Goal: Information Seeking & Learning: Check status

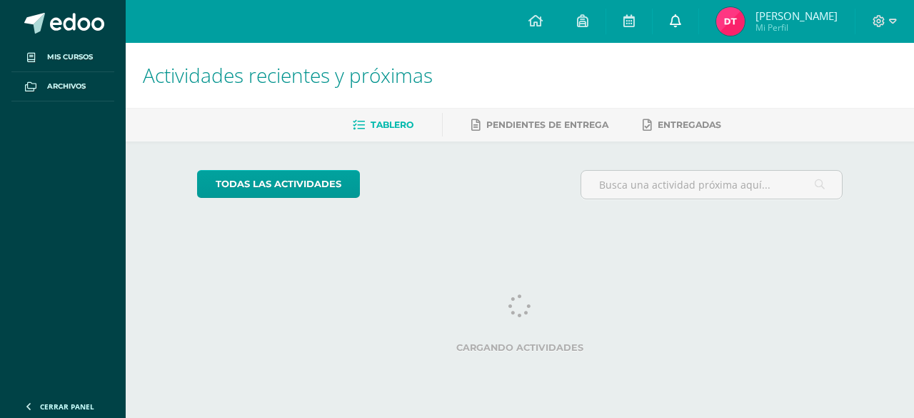
click at [675, 19] on icon at bounding box center [675, 20] width 11 height 13
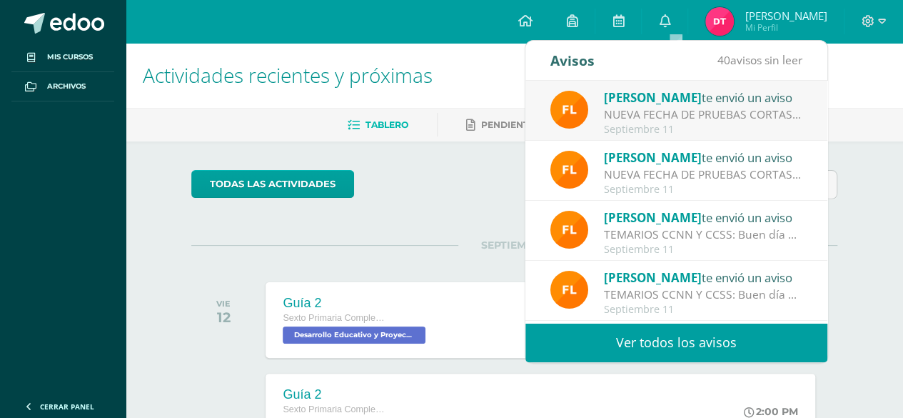
click at [590, 132] on div "[PERSON_NAME] te envió un aviso NUEVA FECHA DE PRUEBAS CORTAS: Buen día padres …" at bounding box center [676, 111] width 252 height 47
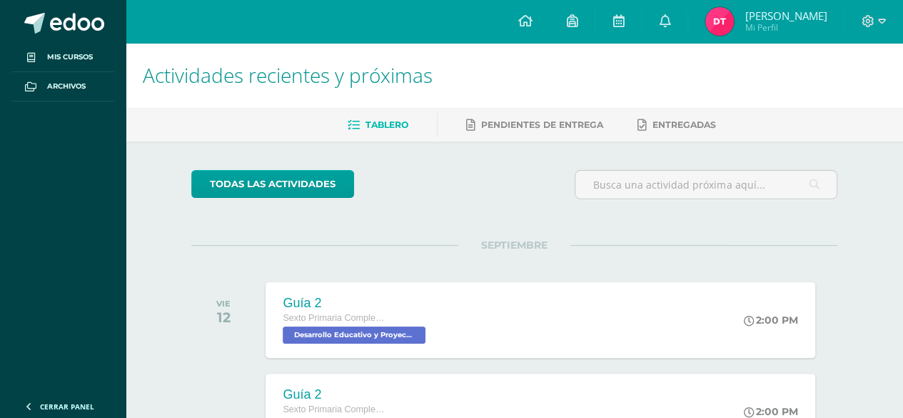
click at [757, 37] on link "Daniel Alejandro Mi Perfil" at bounding box center [766, 21] width 156 height 43
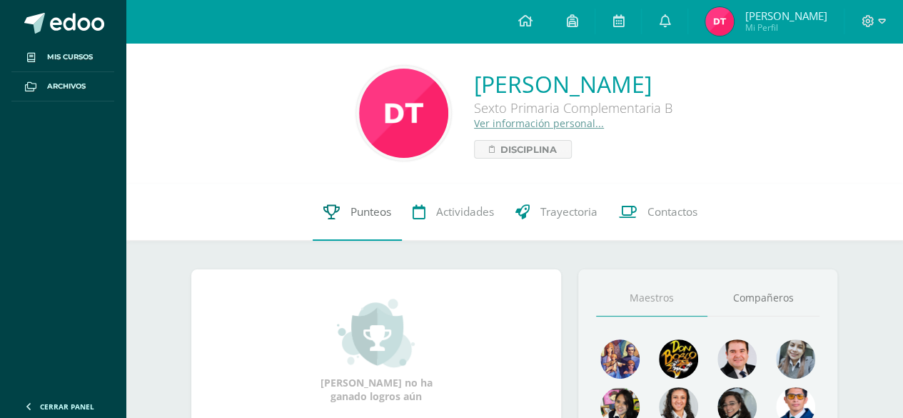
click at [364, 201] on link "Punteos" at bounding box center [357, 211] width 89 height 57
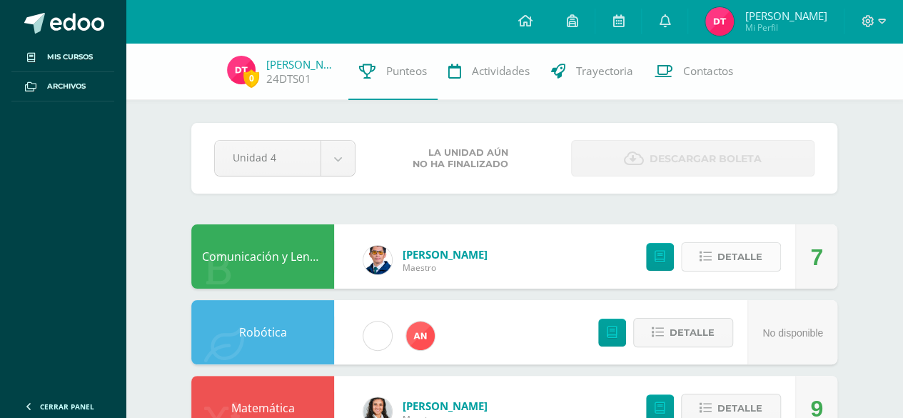
click at [718, 255] on button "Detalle" at bounding box center [731, 256] width 100 height 29
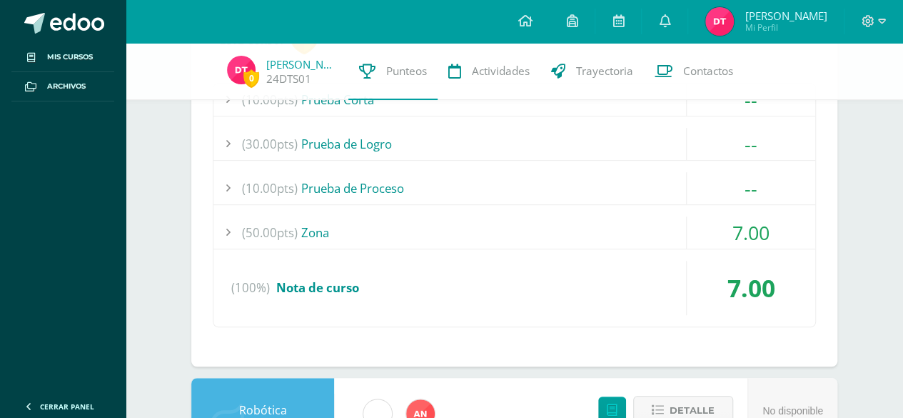
scroll to position [286, 0]
click at [768, 223] on span "7.00" at bounding box center [750, 231] width 37 height 26
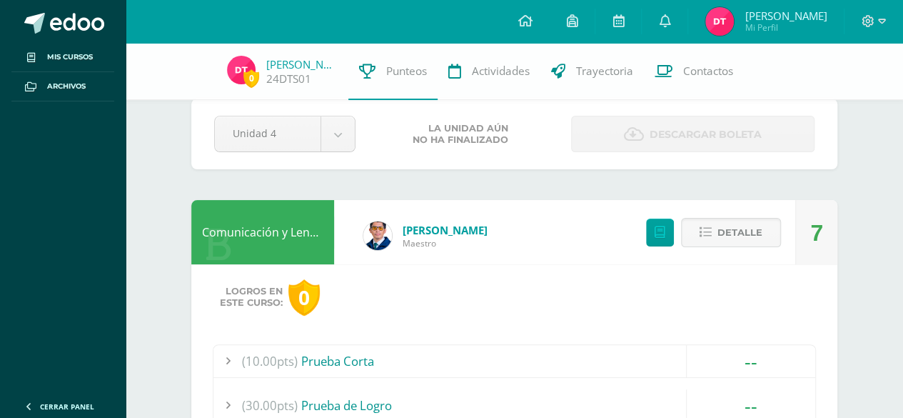
scroll to position [23, 0]
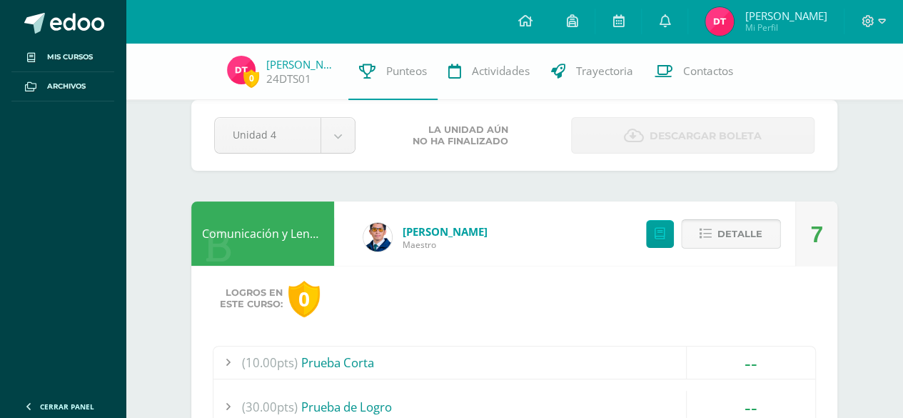
click at [754, 223] on span "Detalle" at bounding box center [739, 234] width 45 height 26
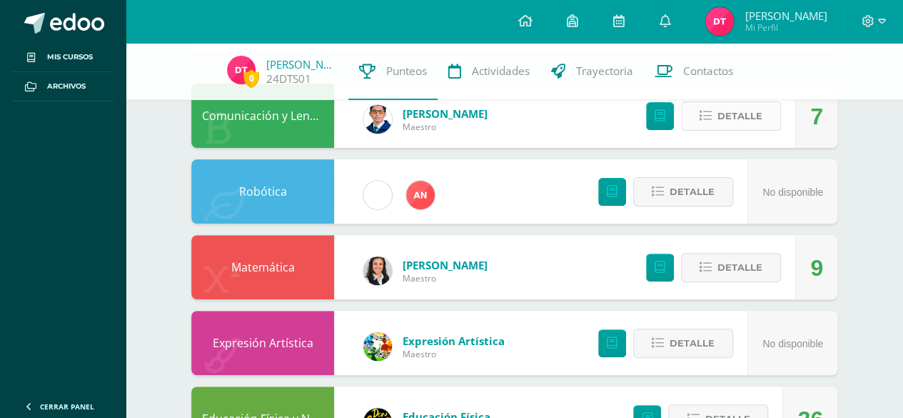
scroll to position [148, 0]
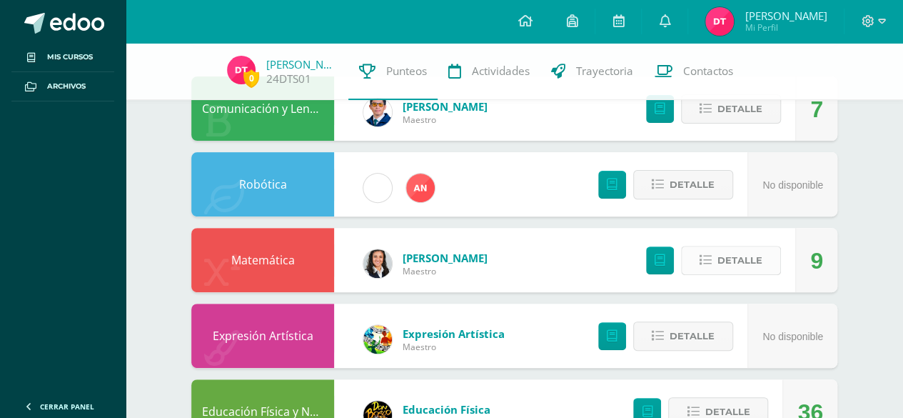
click at [754, 247] on span "Detalle" at bounding box center [739, 260] width 45 height 26
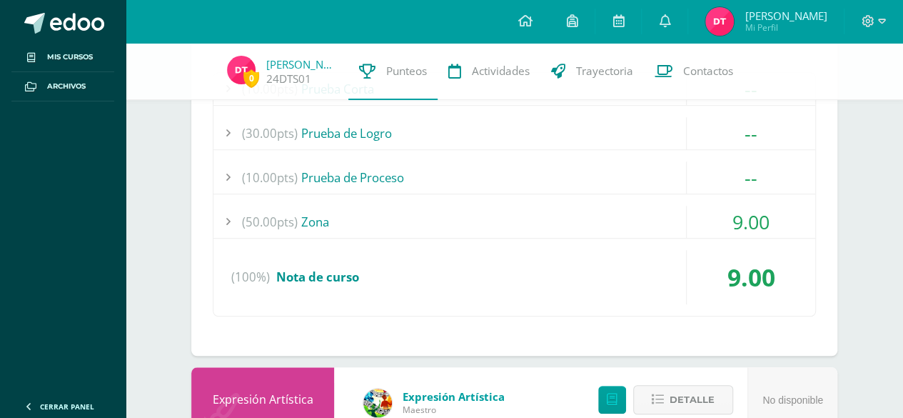
scroll to position [448, 0]
click at [767, 217] on span "9.00" at bounding box center [750, 221] width 37 height 26
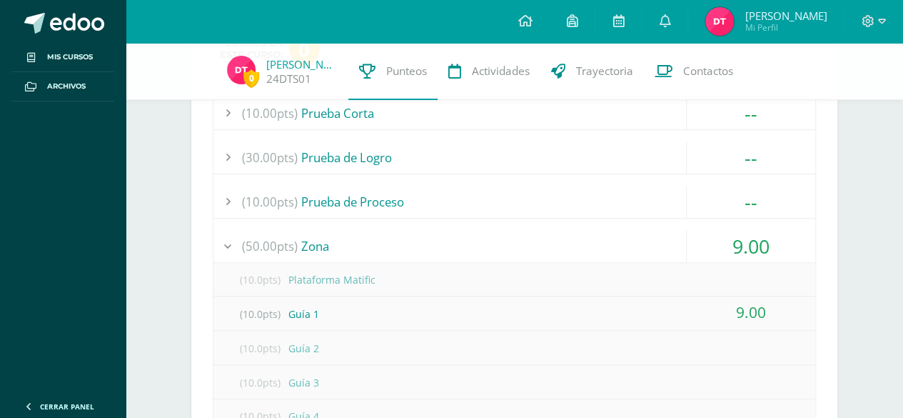
scroll to position [450, 0]
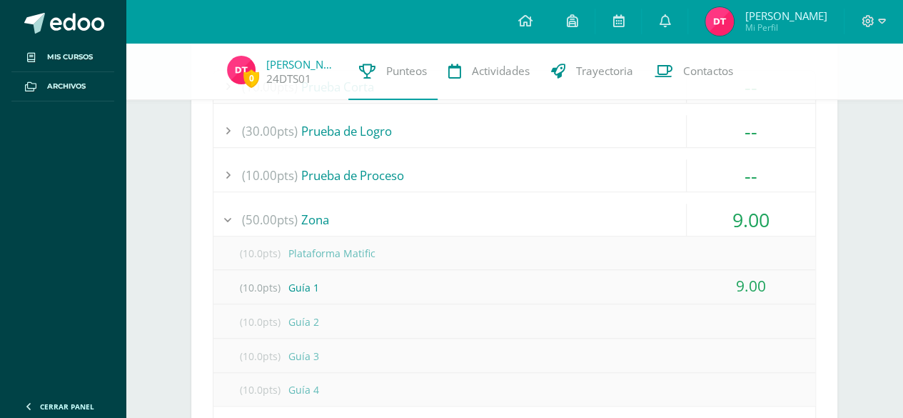
click at [742, 260] on div "(10.0pts) Plataforma Matific" at bounding box center [514, 253] width 602 height 32
click at [755, 217] on span "9.00" at bounding box center [750, 219] width 37 height 26
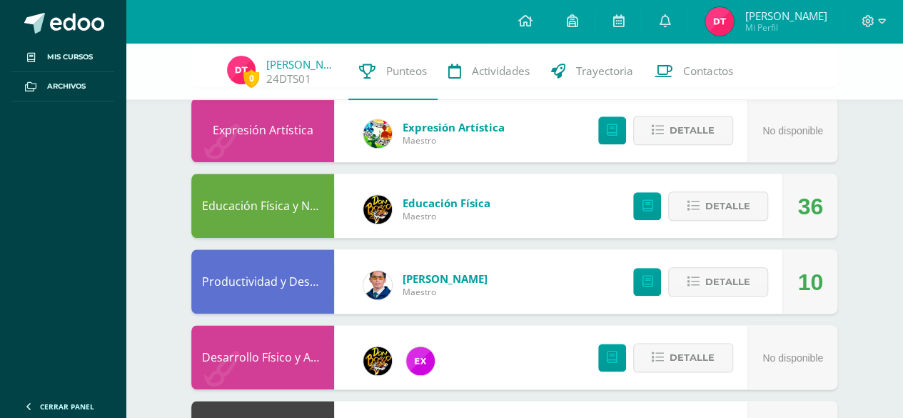
scroll to position [722, 0]
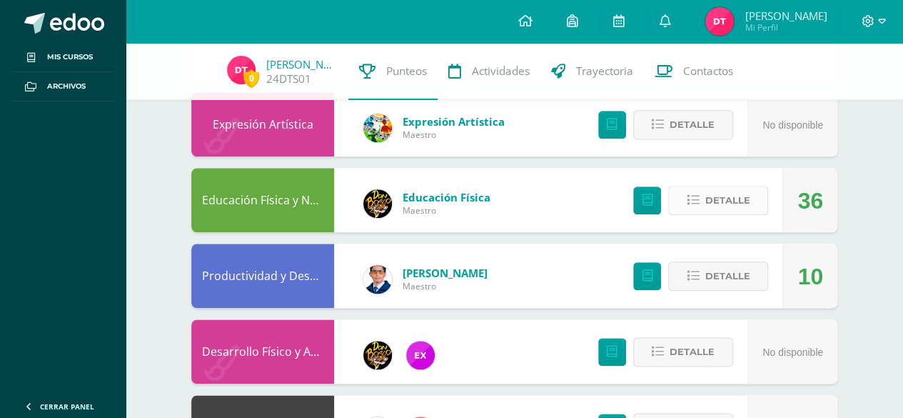
click at [735, 186] on button "Detalle" at bounding box center [718, 200] width 100 height 29
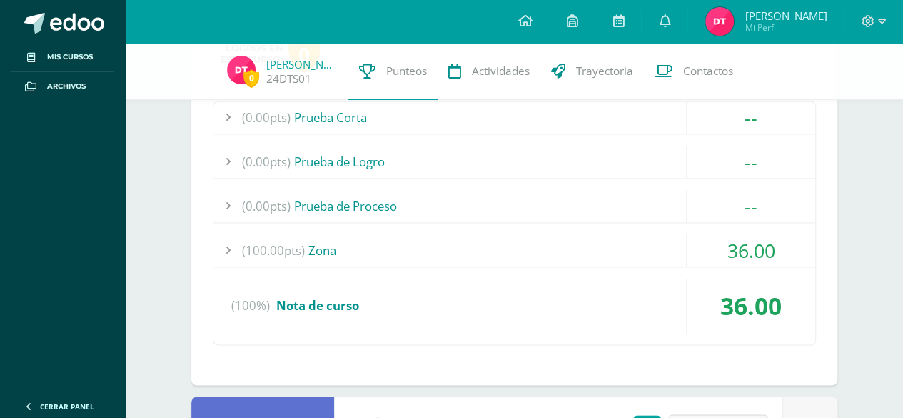
click at [729, 240] on span "36.00" at bounding box center [751, 250] width 48 height 26
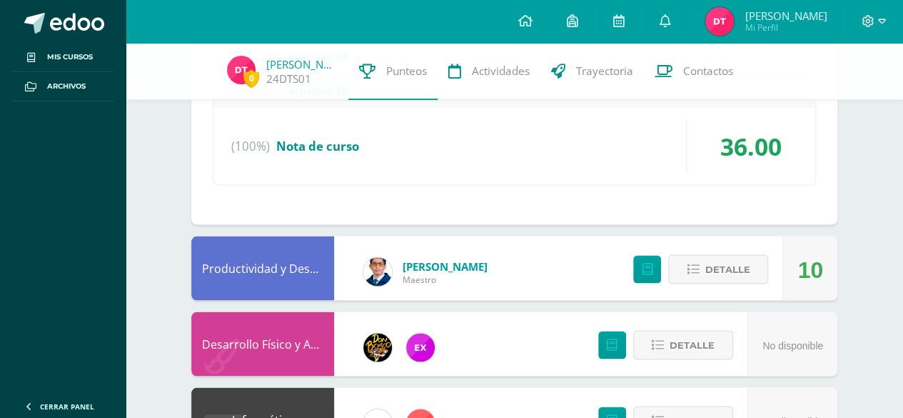
scroll to position [1263, 0]
click at [728, 257] on span "Detalle" at bounding box center [727, 269] width 45 height 26
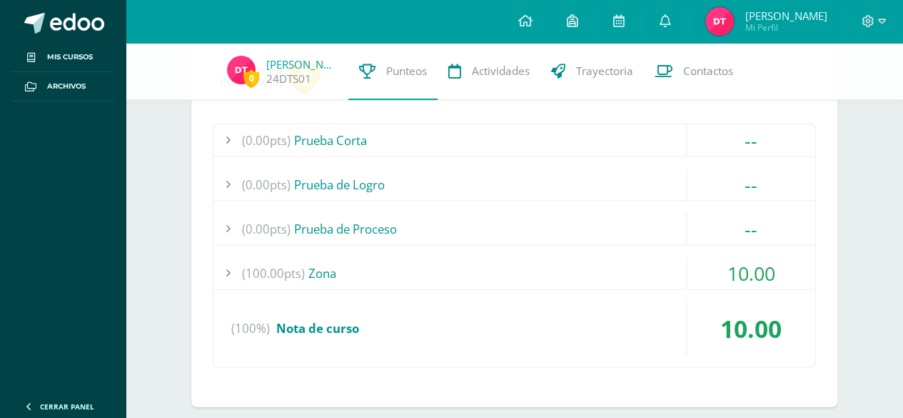
click at [730, 266] on span "10.00" at bounding box center [751, 273] width 48 height 26
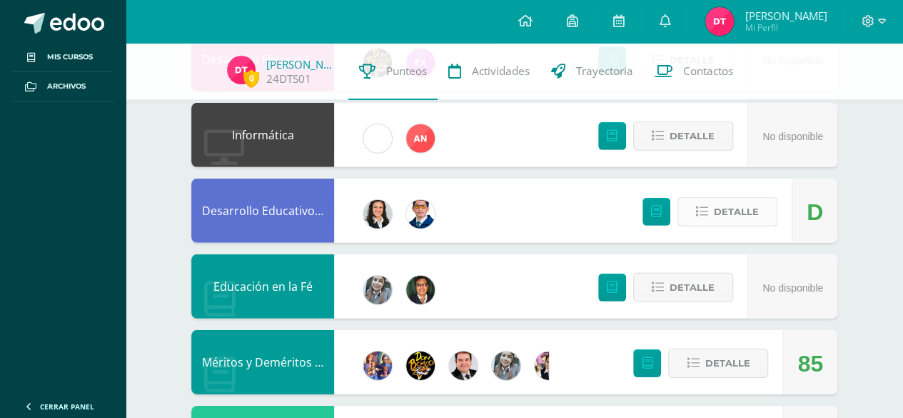
click at [732, 200] on span "Detalle" at bounding box center [736, 211] width 45 height 26
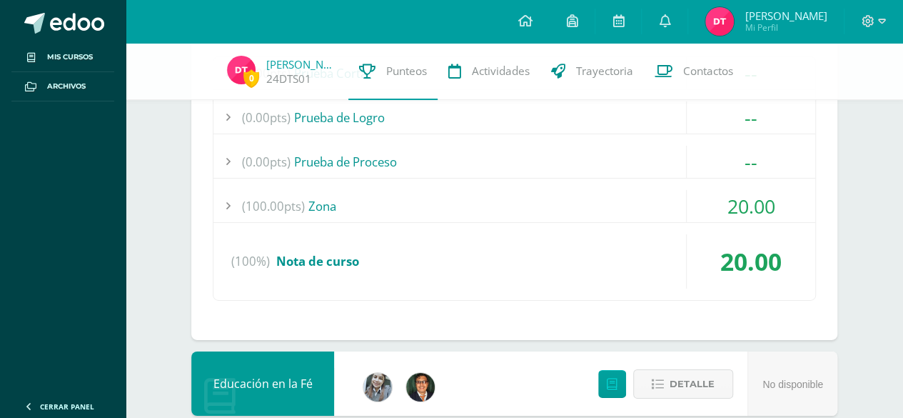
scroll to position [2282, 0]
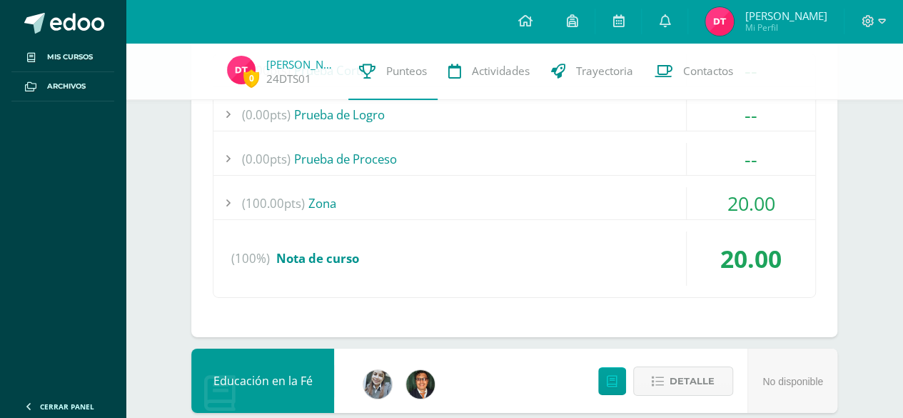
click at [743, 190] on span "20.00" at bounding box center [751, 203] width 48 height 26
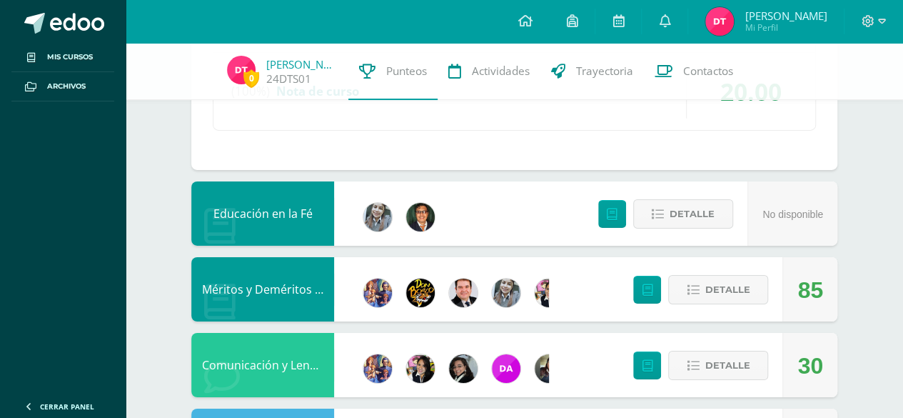
scroll to position [2383, 0]
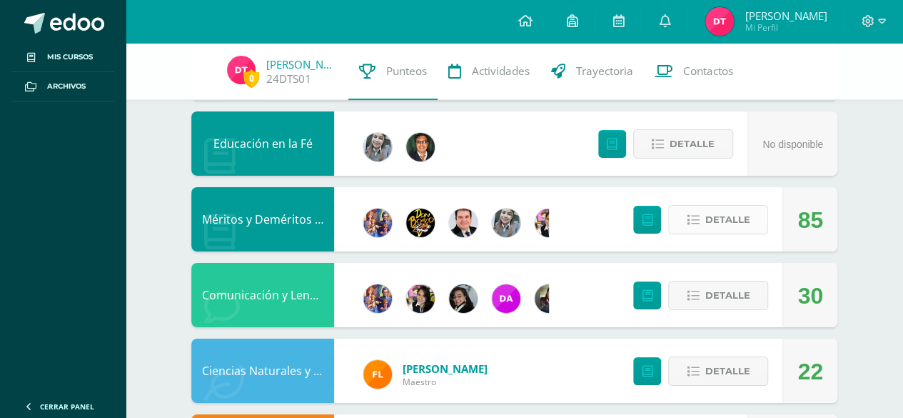
click at [720, 208] on span "Detalle" at bounding box center [727, 219] width 45 height 26
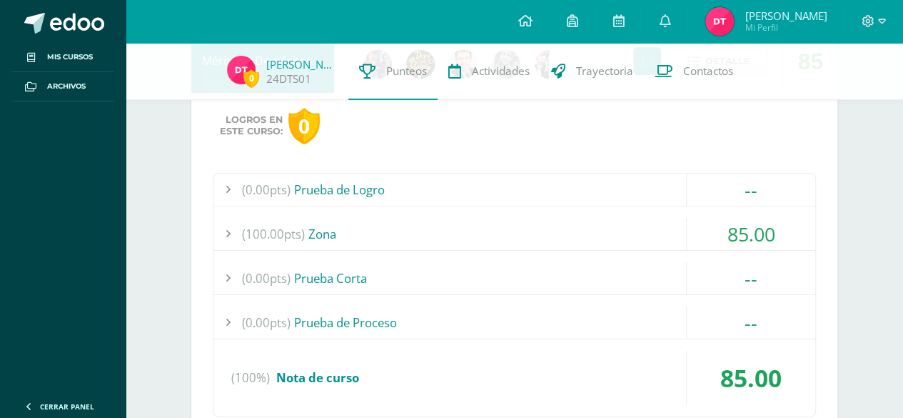
click at [752, 221] on span "85.00" at bounding box center [751, 234] width 48 height 26
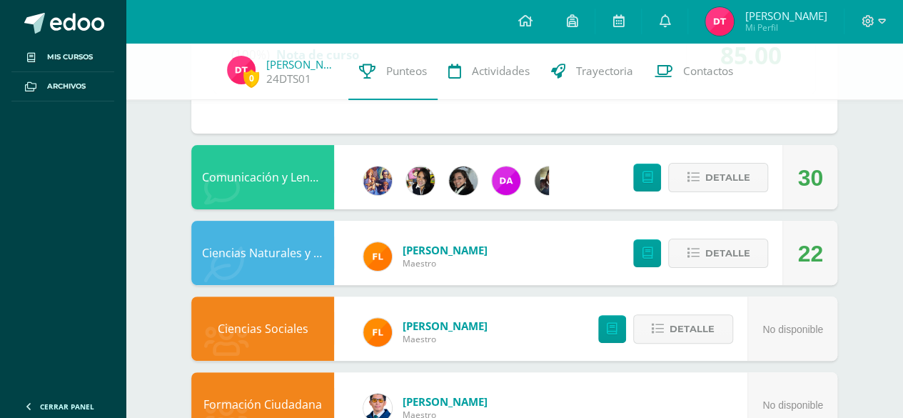
scroll to position [2775, 0]
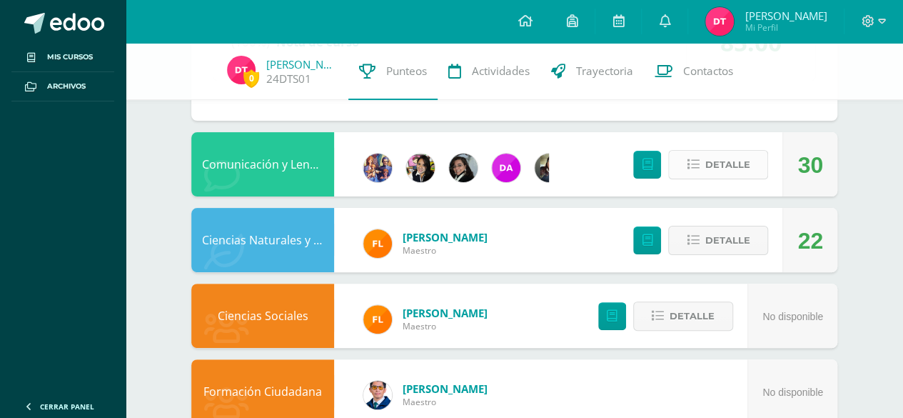
click at [735, 151] on span "Detalle" at bounding box center [727, 164] width 45 height 26
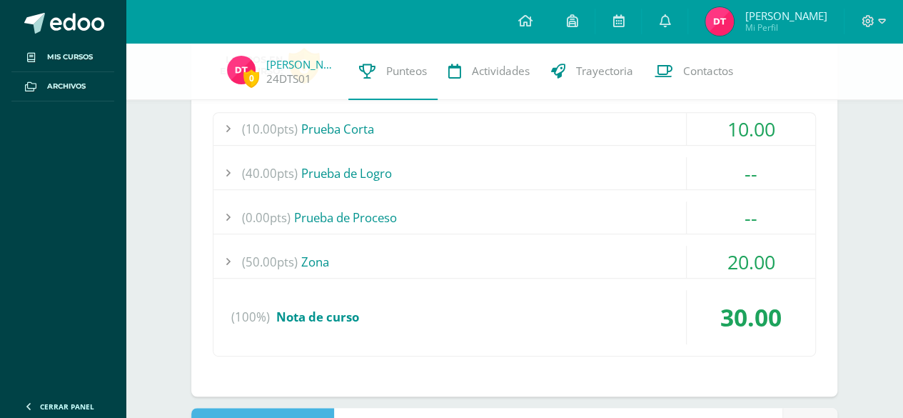
scroll to position [2952, 0]
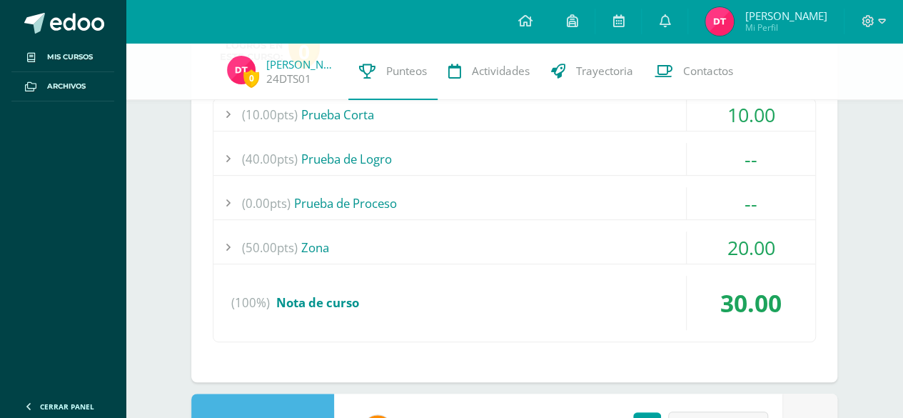
click at [751, 234] on span "20.00" at bounding box center [751, 247] width 48 height 26
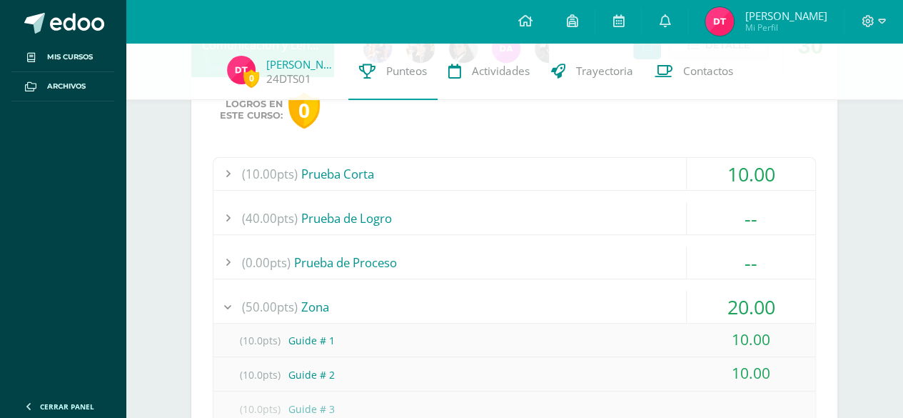
scroll to position [2860, 0]
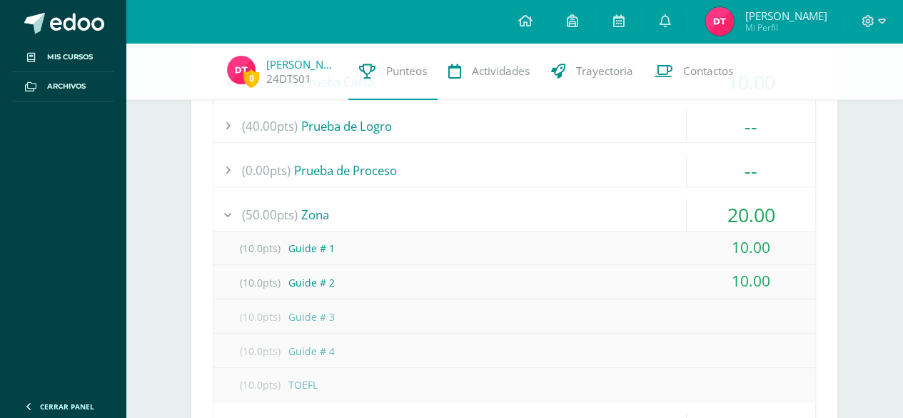
click at [759, 201] on span "20.00" at bounding box center [751, 214] width 48 height 26
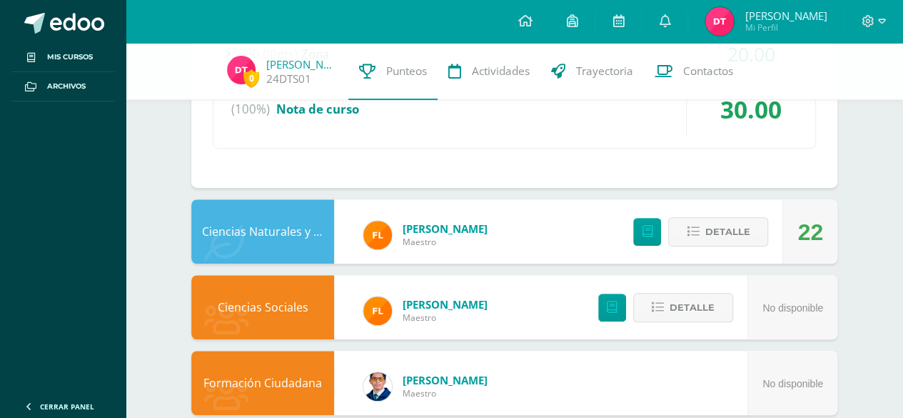
scroll to position [3127, 0]
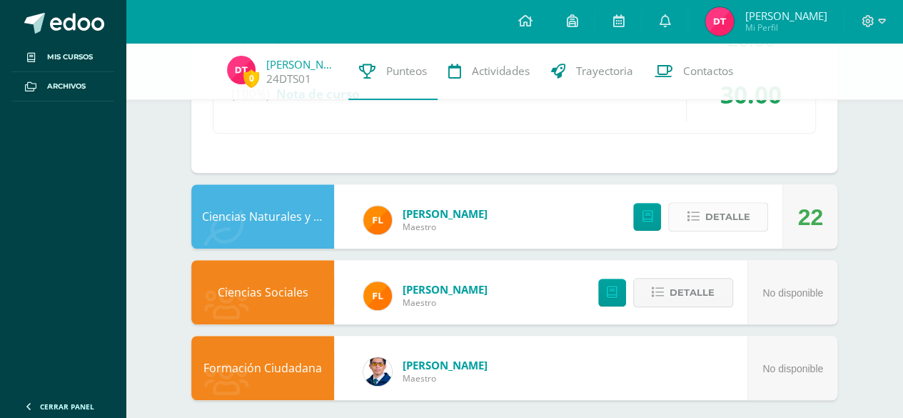
click at [745, 208] on span "Detalle" at bounding box center [727, 216] width 45 height 26
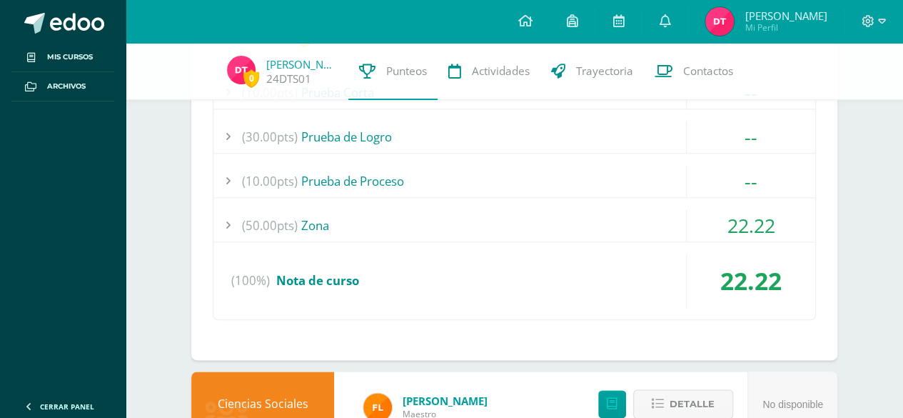
scroll to position [3392, 0]
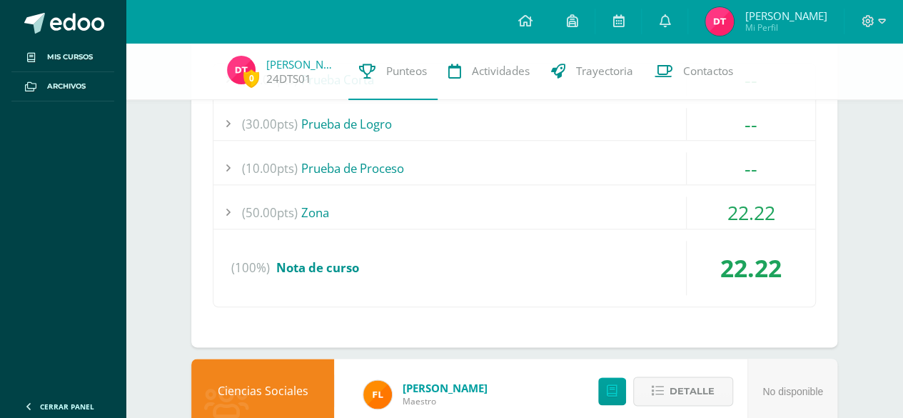
click at [742, 199] on span "22.22" at bounding box center [751, 212] width 48 height 26
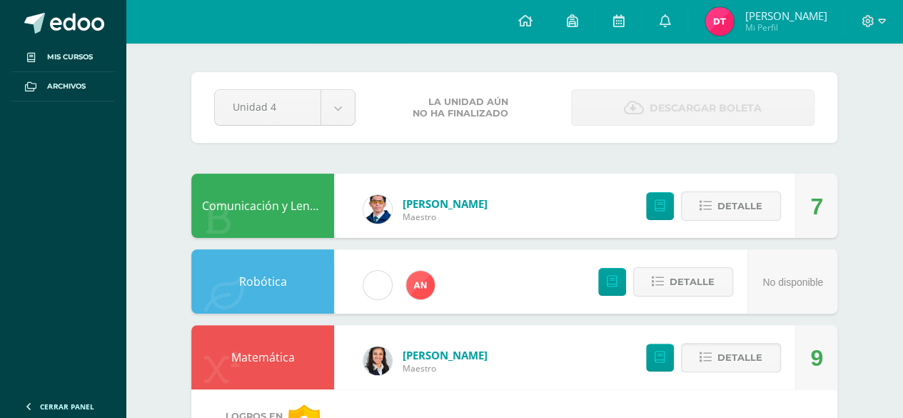
scroll to position [0, 0]
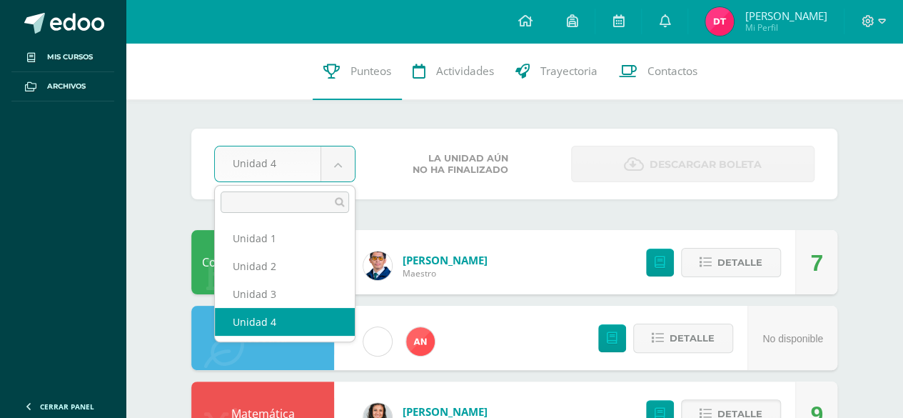
select select "Unidad 3"
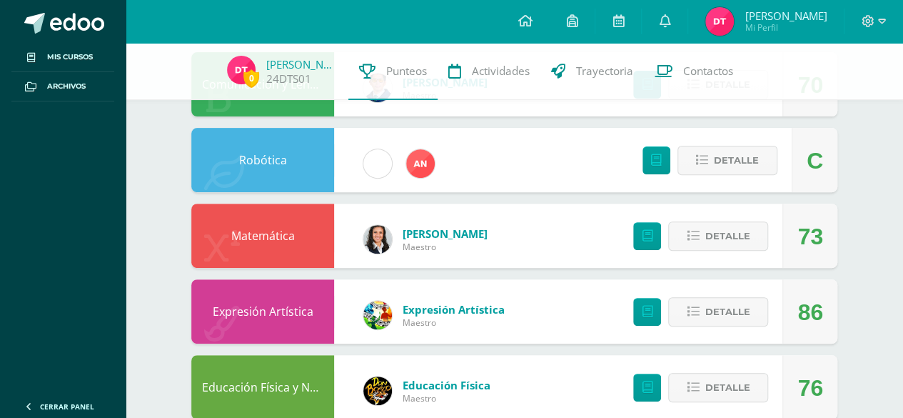
scroll to position [161, 0]
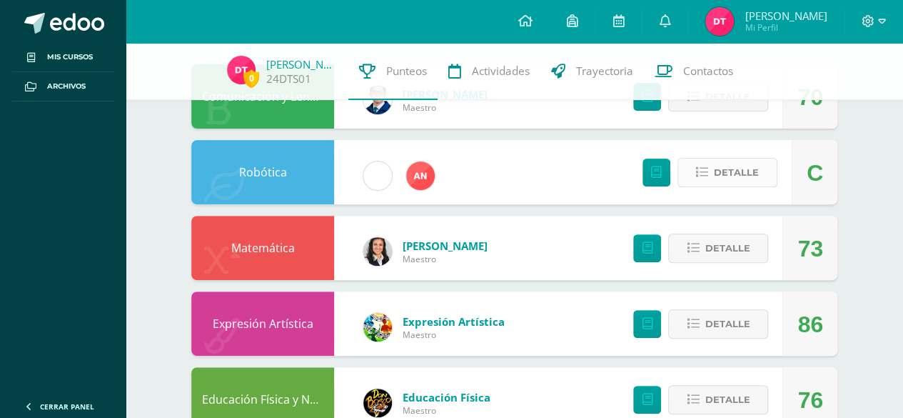
click at [742, 176] on span "Detalle" at bounding box center [736, 172] width 45 height 26
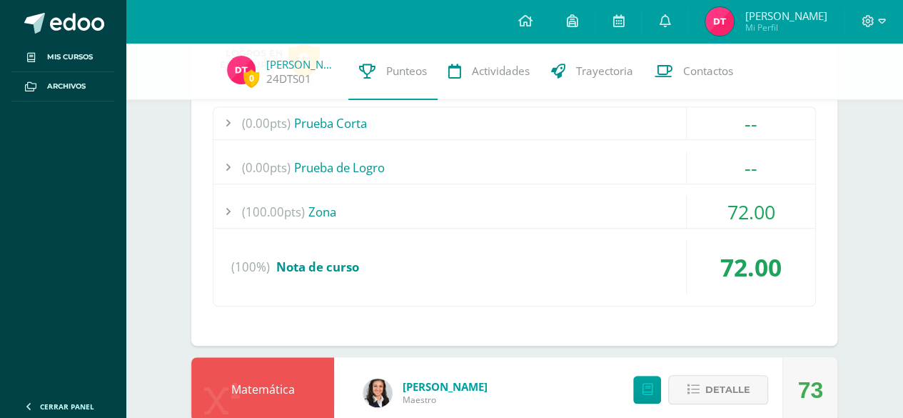
scroll to position [343, 0]
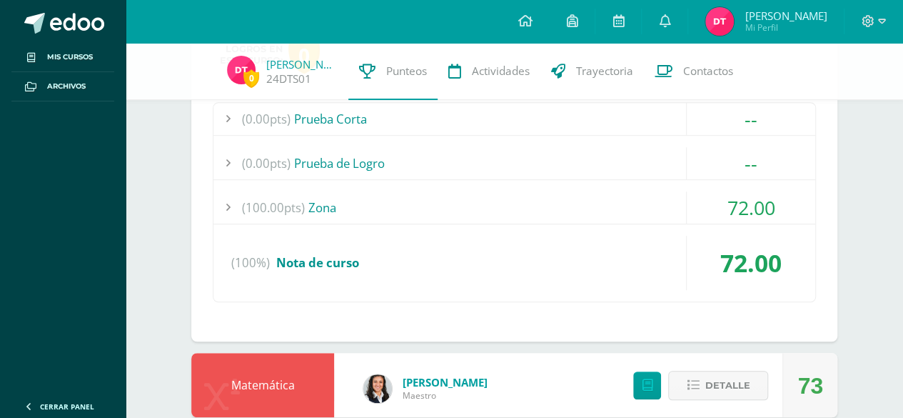
click at [757, 198] on span "72.00" at bounding box center [751, 207] width 48 height 26
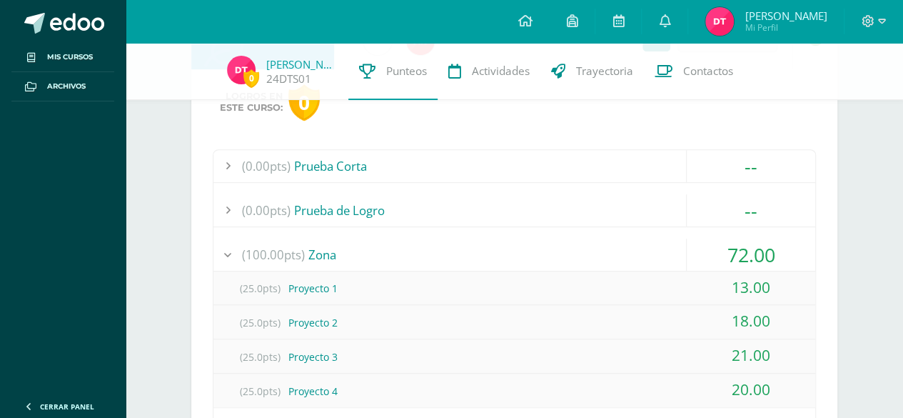
scroll to position [286, 0]
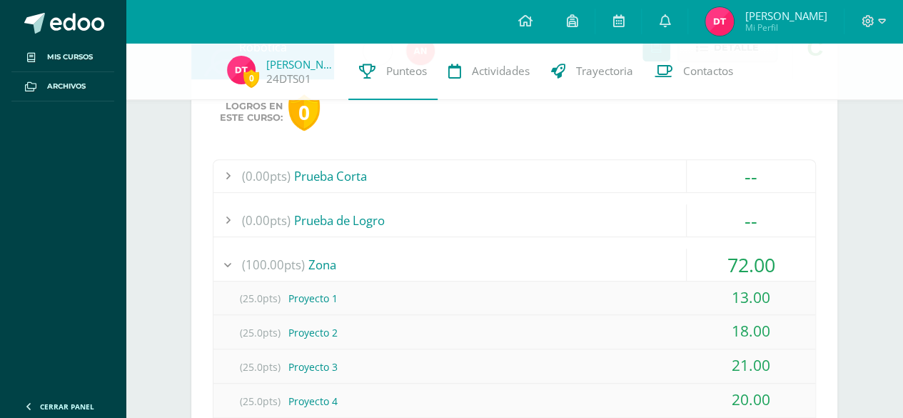
click at [770, 258] on span "72.00" at bounding box center [751, 264] width 48 height 26
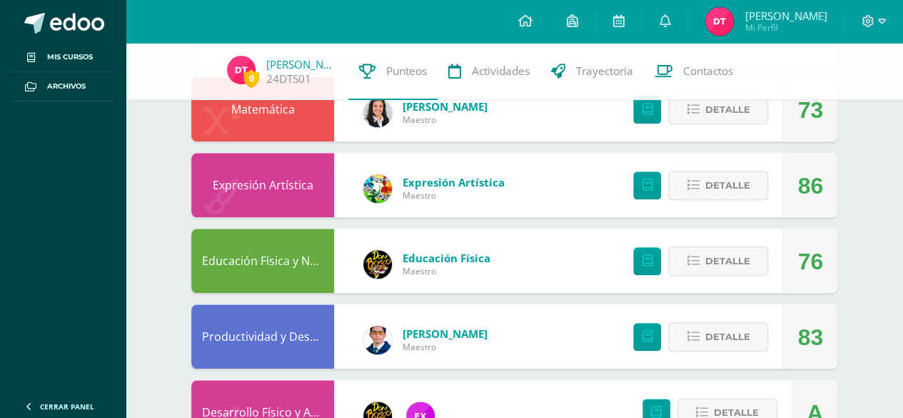
scroll to position [621, 0]
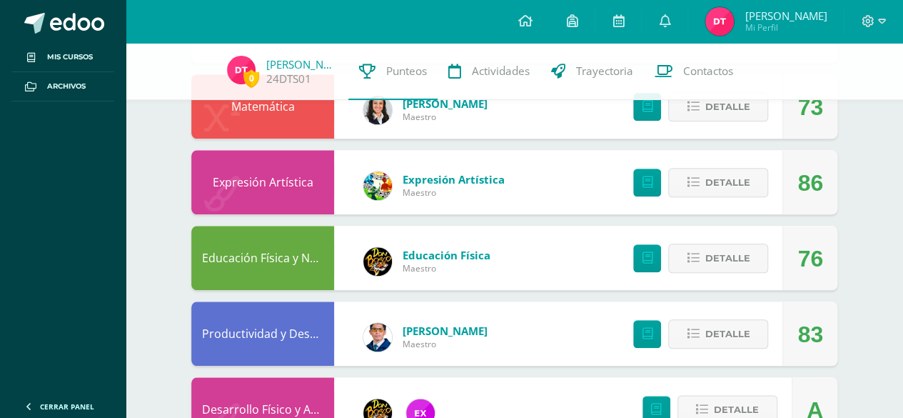
click at [766, 154] on div "Detalle" at bounding box center [697, 182] width 171 height 64
click at [748, 189] on span "Detalle" at bounding box center [727, 182] width 45 height 26
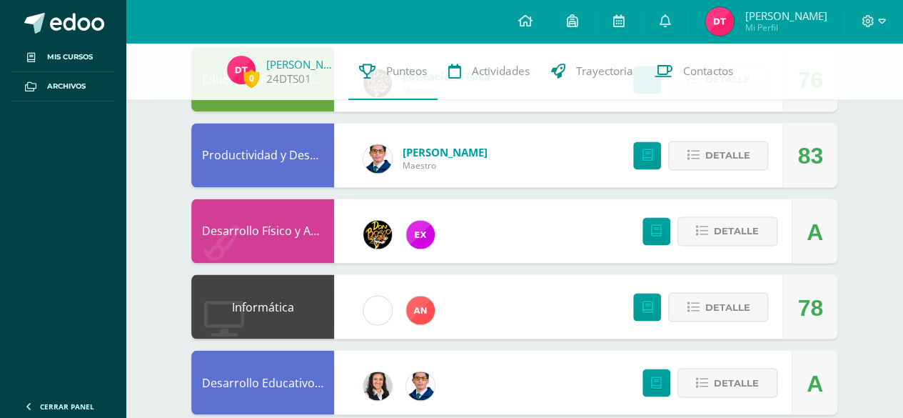
scroll to position [1121, 0]
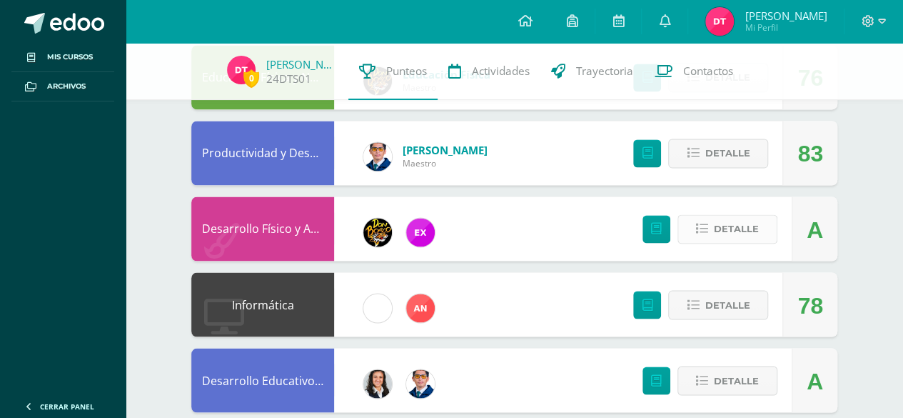
click at [742, 233] on span "Detalle" at bounding box center [736, 229] width 45 height 26
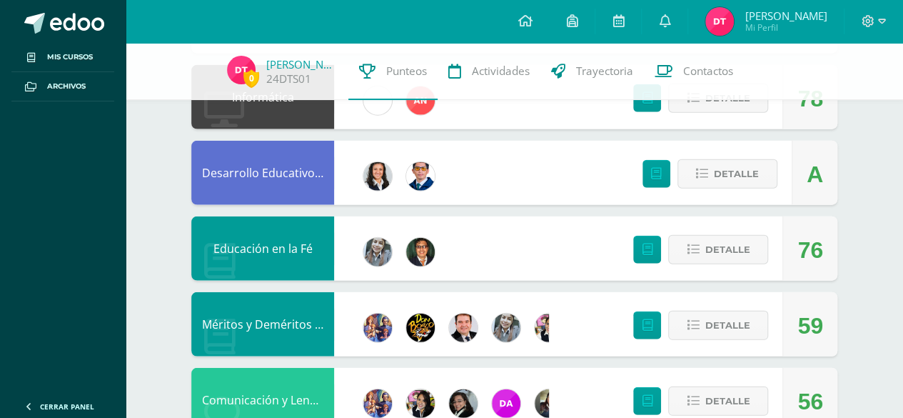
scroll to position [1668, 0]
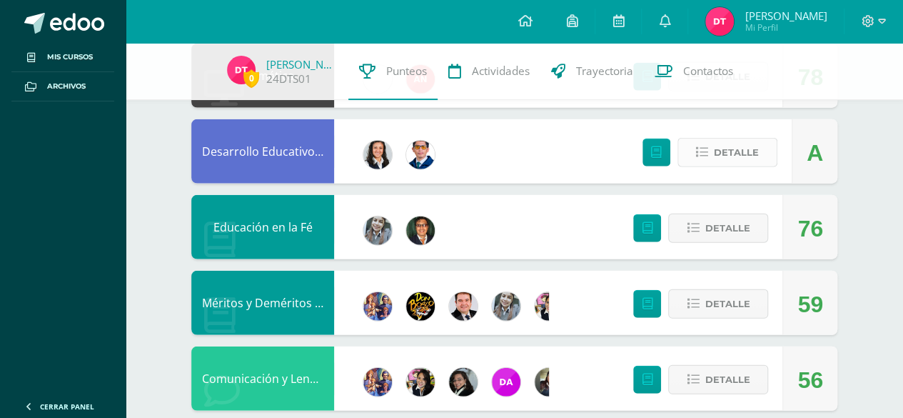
click at [769, 156] on button "Detalle" at bounding box center [727, 152] width 100 height 29
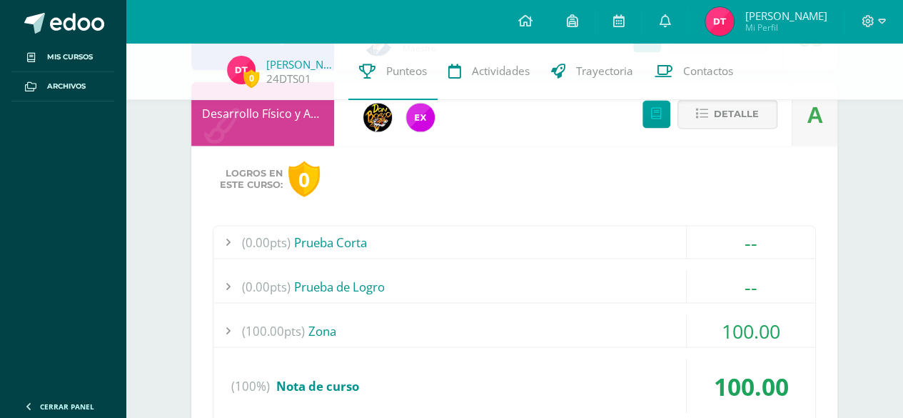
scroll to position [1234, 0]
